Goal: Transaction & Acquisition: Book appointment/travel/reservation

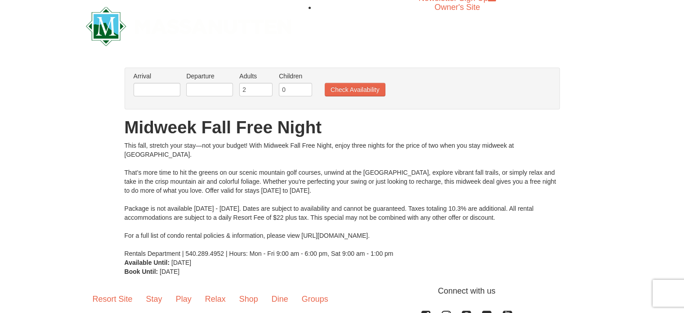
scroll to position [7, 0]
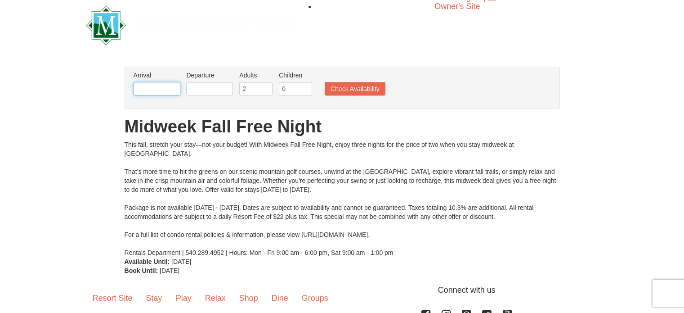
click at [144, 95] on input "text" at bounding box center [157, 88] width 47 height 13
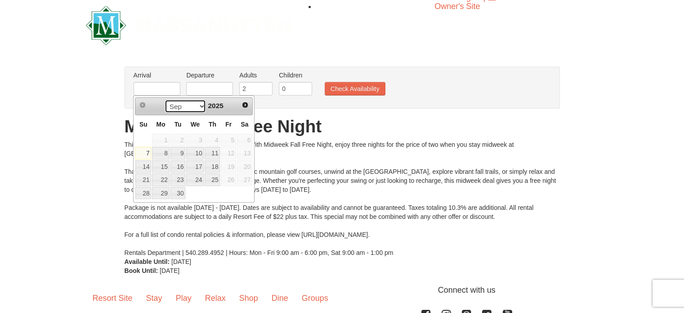
click at [201, 111] on select "Sep Oct Nov Dec" at bounding box center [186, 105] width 42 height 13
click at [141, 194] on link "23" at bounding box center [143, 193] width 16 height 13
type input "11/23/2025"
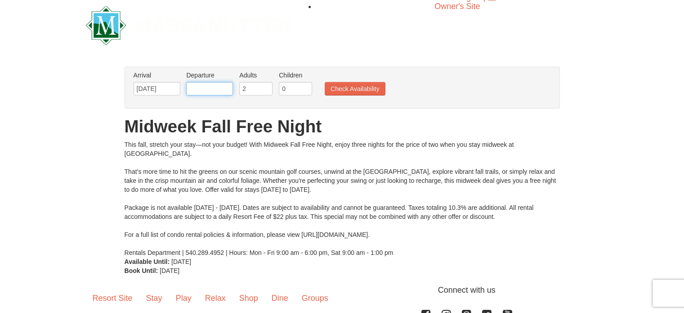
click at [209, 91] on input "text" at bounding box center [209, 88] width 47 height 13
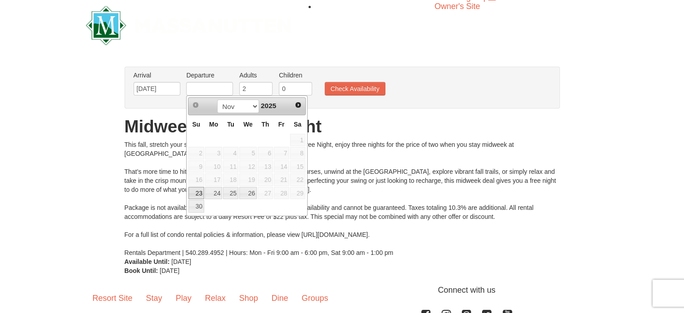
click at [253, 190] on link "26" at bounding box center [248, 193] width 18 height 13
type input "11/26/2025"
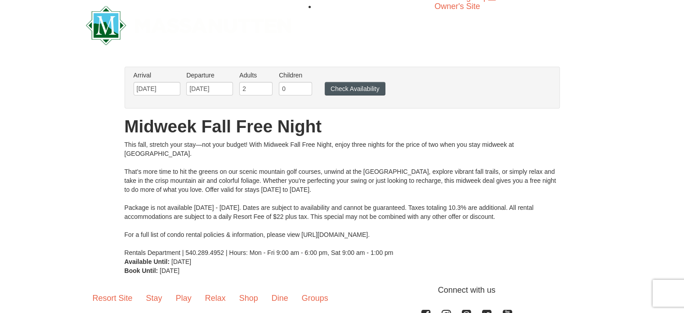
click at [353, 94] on button "Check Availability" at bounding box center [355, 88] width 61 height 13
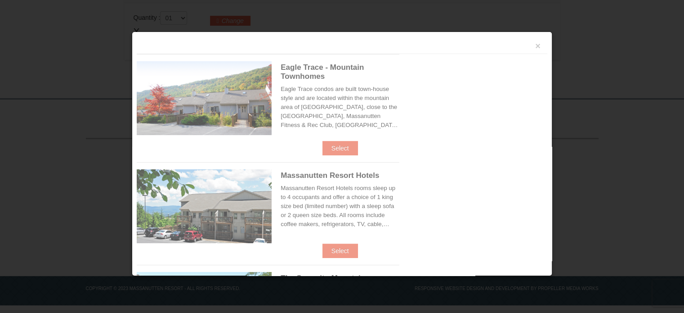
scroll to position [302, 0]
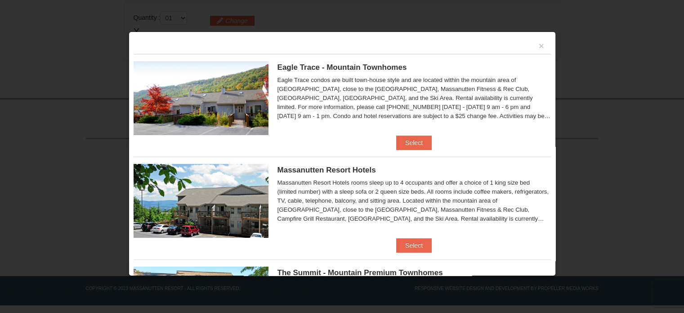
click at [503, 174] on div "Massanutten Resort Hotels Massanutten Resort Hotels rooms sleep up to 4 occupan…" at bounding box center [413, 196] width 273 height 64
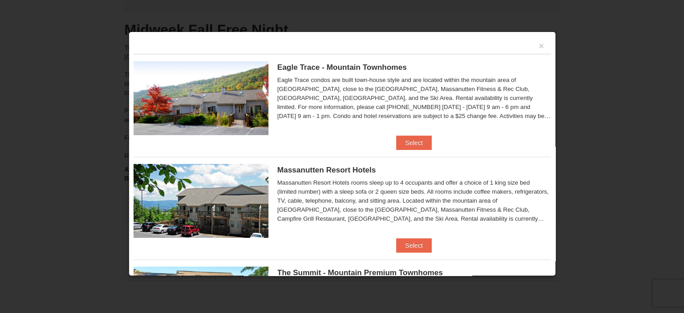
scroll to position [76, 0]
click at [539, 48] on button "×" at bounding box center [541, 45] width 5 height 9
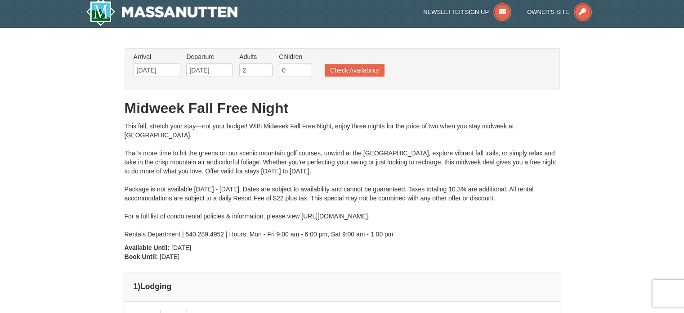
scroll to position [0, 0]
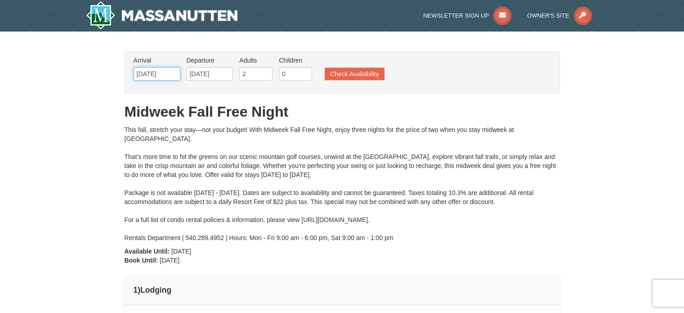
click at [159, 76] on input "11/23/2025" at bounding box center [157, 73] width 47 height 13
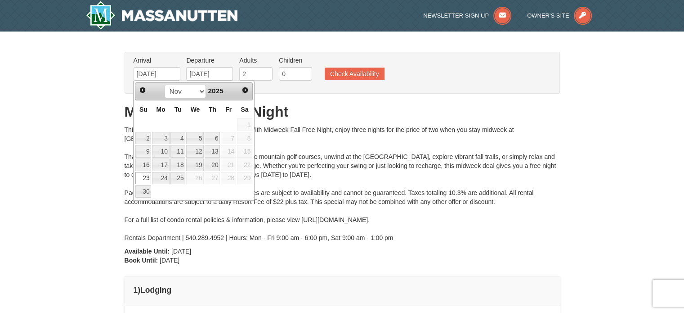
click at [216, 166] on link "20" at bounding box center [212, 164] width 15 height 13
type input "11/20/2025"
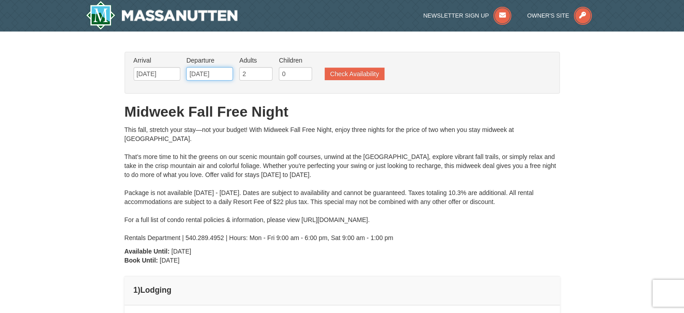
click at [220, 72] on input "11/26/2025" at bounding box center [209, 73] width 47 height 13
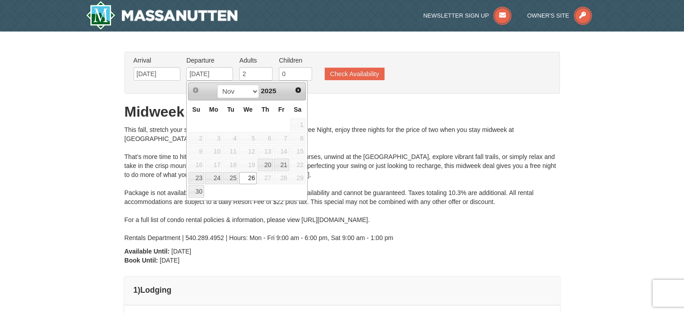
click at [191, 181] on link "23" at bounding box center [196, 178] width 16 height 13
type input "11/23/2025"
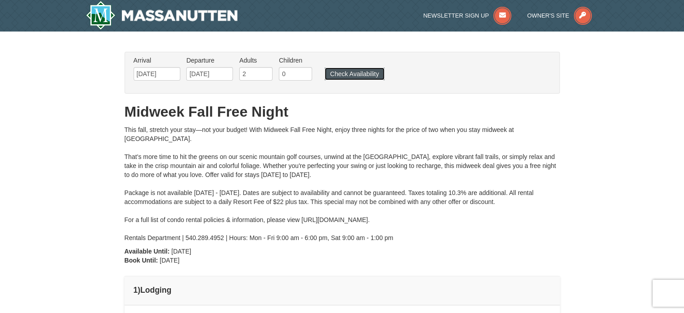
click at [354, 79] on button "Check Availability" at bounding box center [355, 73] width 60 height 13
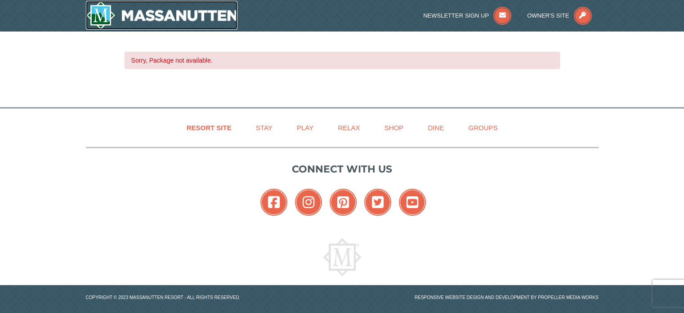
click at [211, 13] on img at bounding box center [162, 15] width 152 height 29
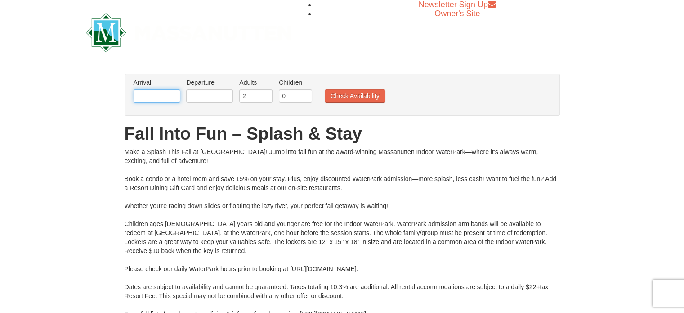
click at [161, 91] on input "text" at bounding box center [157, 95] width 47 height 13
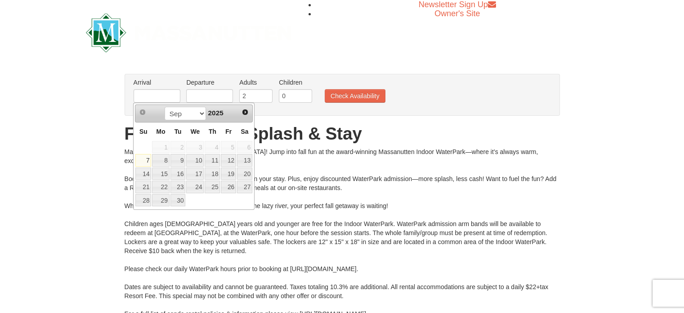
click at [143, 191] on link "21" at bounding box center [143, 186] width 16 height 13
type input "09/21/2025"
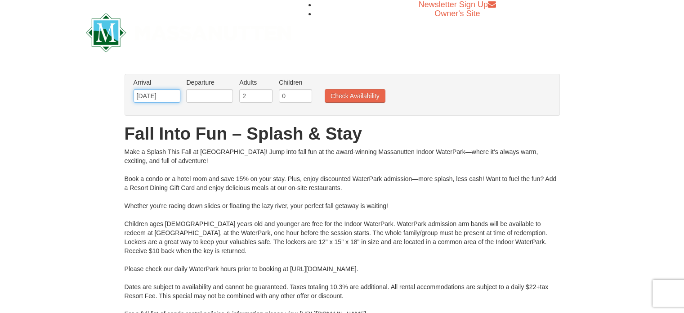
click at [163, 95] on input "09/21/2025" at bounding box center [157, 95] width 47 height 13
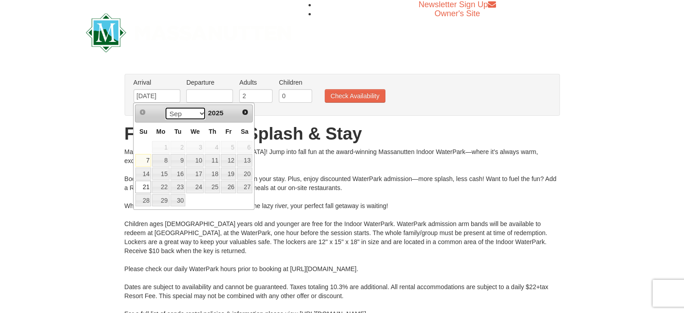
click at [194, 115] on select "Sep Oct Nov Dec" at bounding box center [186, 113] width 42 height 13
